Goal: Information Seeking & Learning: Learn about a topic

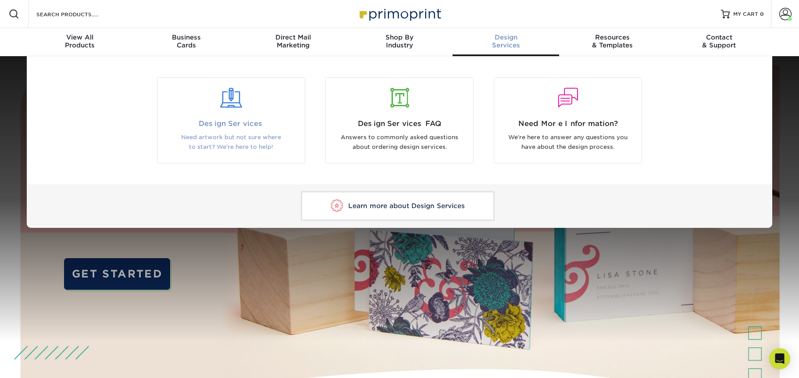
click at [225, 123] on span "Design Services" at bounding box center [231, 123] width 134 height 11
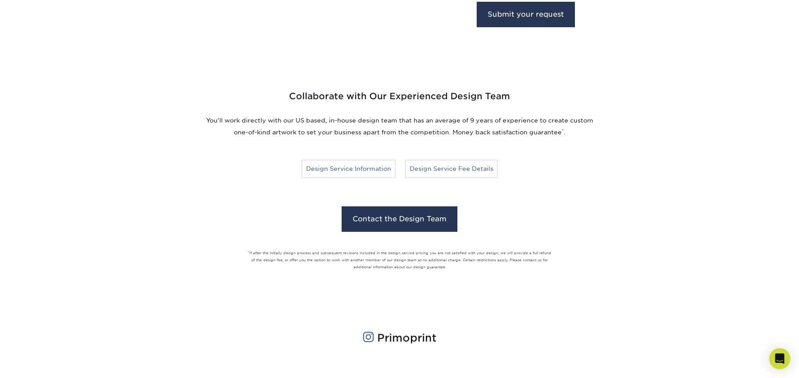
scroll to position [607, 0]
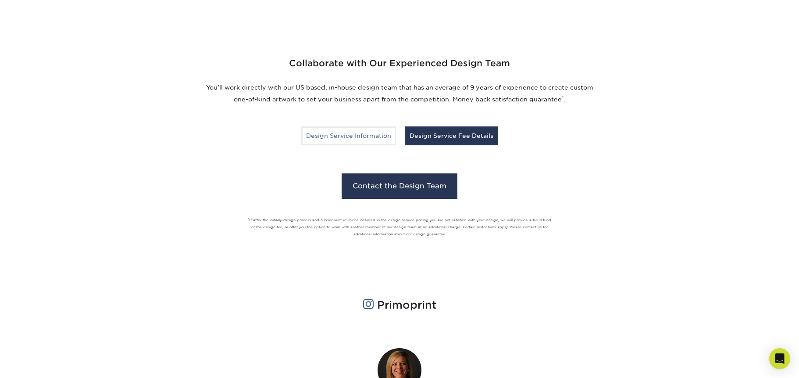
click at [431, 138] on link "Design Service Fee Details" at bounding box center [451, 135] width 93 height 18
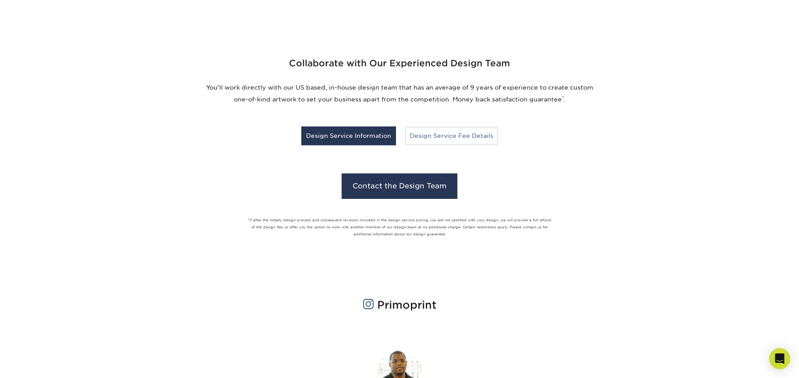
click at [353, 140] on link "Design Service Information" at bounding box center [348, 135] width 95 height 18
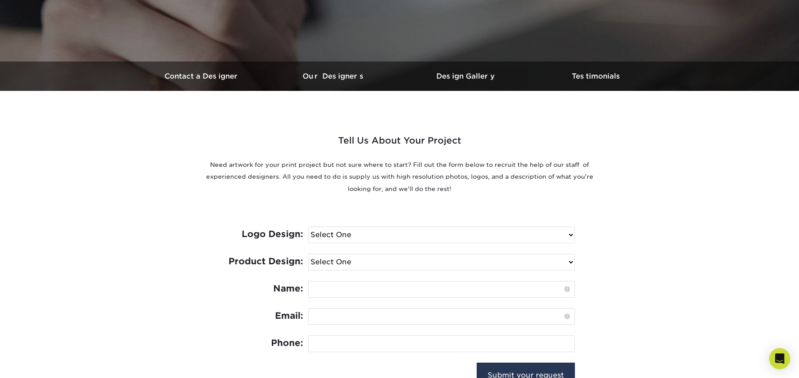
scroll to position [3, 0]
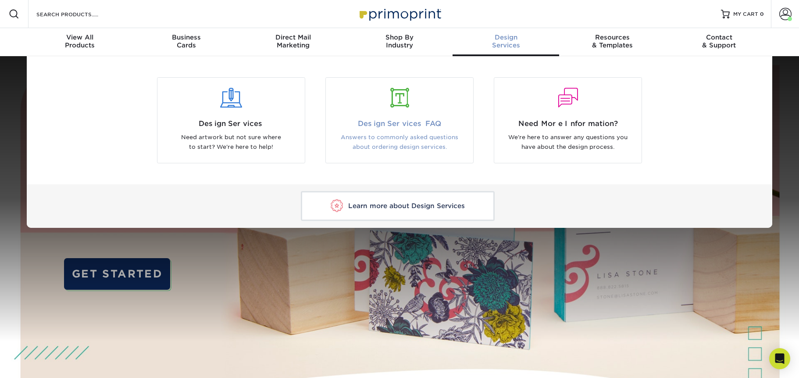
click at [382, 123] on span "Design Services FAQ" at bounding box center [399, 123] width 134 height 11
